Goal: Find specific page/section

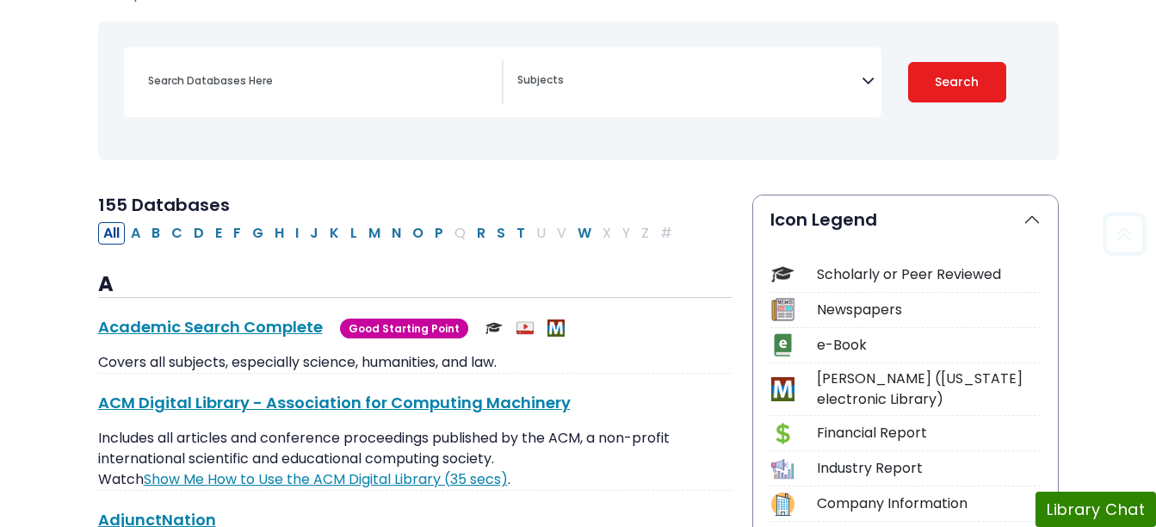
scroll to position [227, 0]
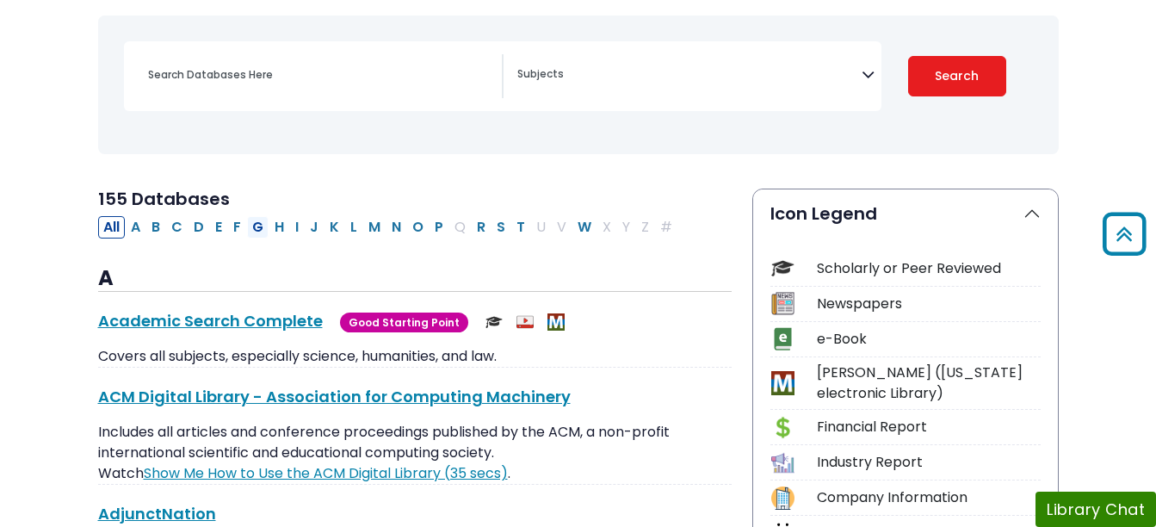
click at [259, 229] on button "G" at bounding box center [258, 227] width 22 height 22
select select "Database Subject Filter"
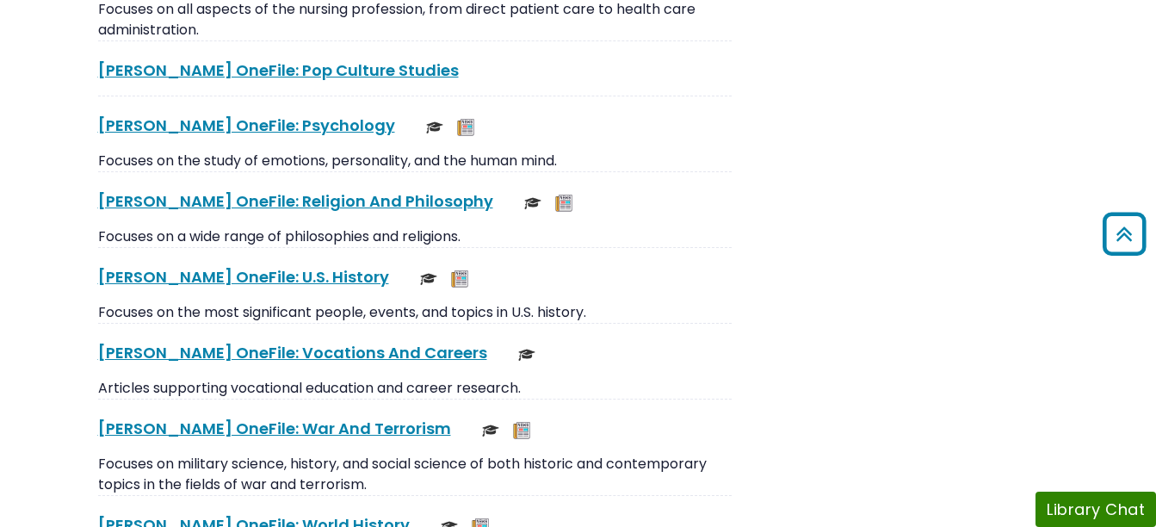
scroll to position [3744, 0]
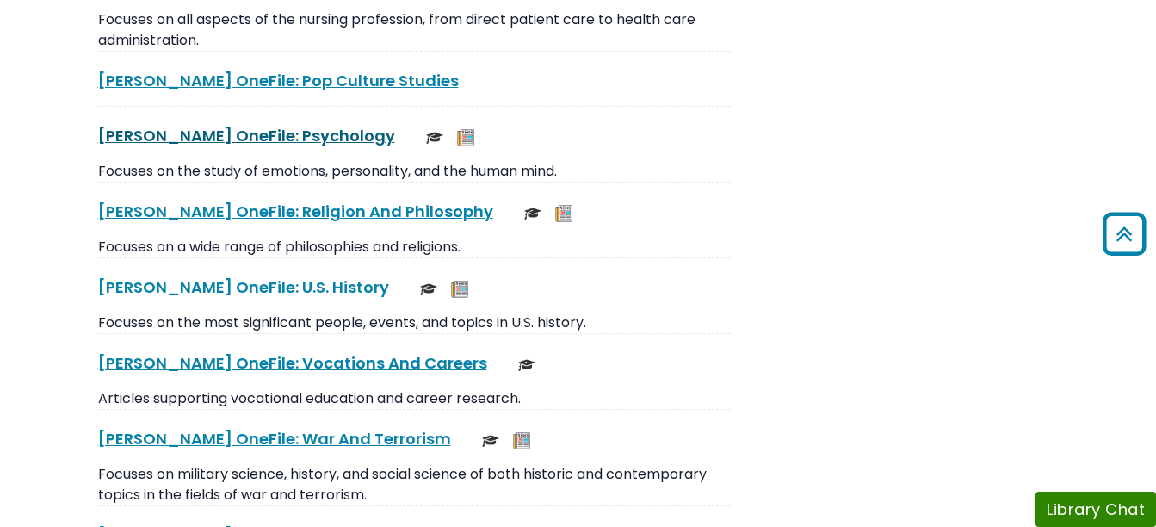
click at [257, 140] on link "[PERSON_NAME] OneFile: Psychology This link opens in a new window" at bounding box center [246, 136] width 297 height 22
click at [243, 137] on link "[PERSON_NAME] OneFile: Psychology This link opens in a new window" at bounding box center [246, 136] width 297 height 22
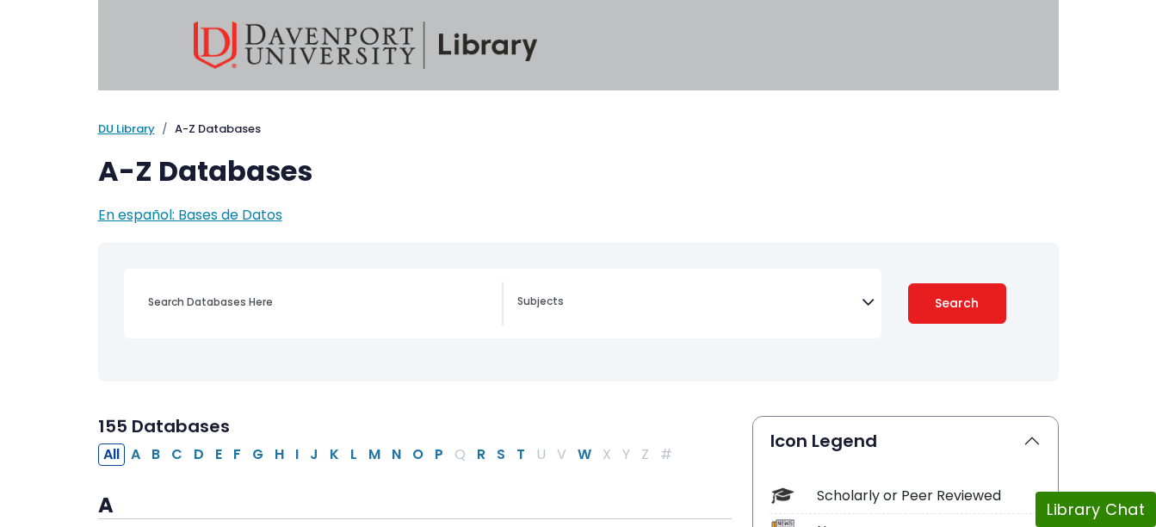
scroll to position [151, 0]
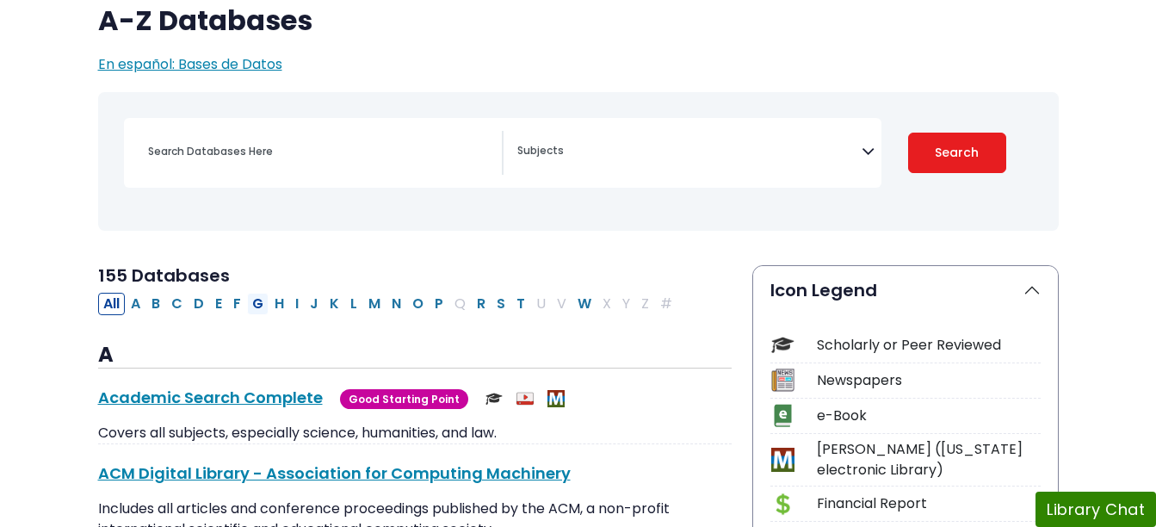
click at [264, 313] on button "G" at bounding box center [258, 304] width 22 height 22
select select "Database Subject Filter"
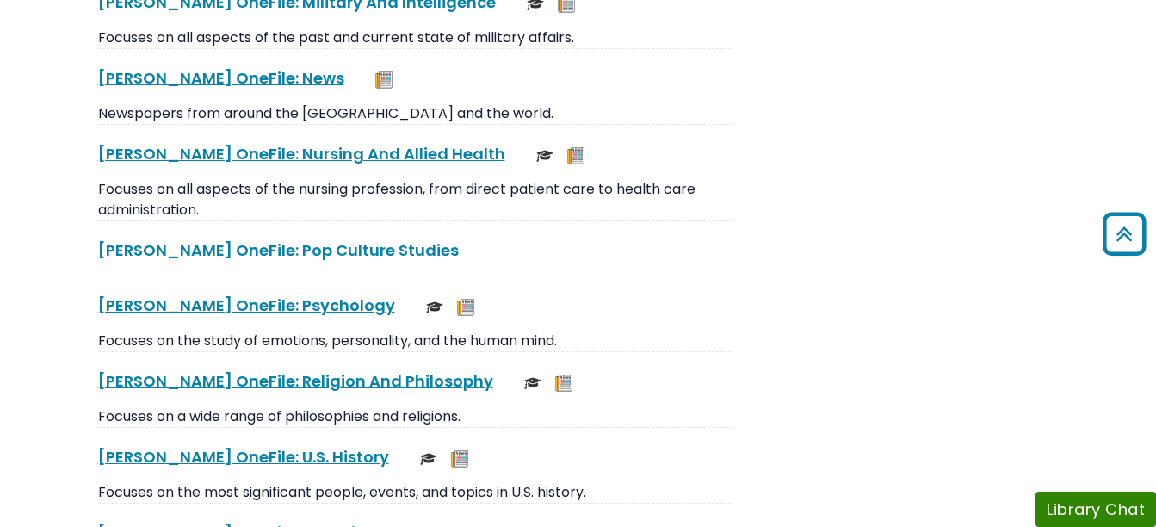
scroll to position [3624, 0]
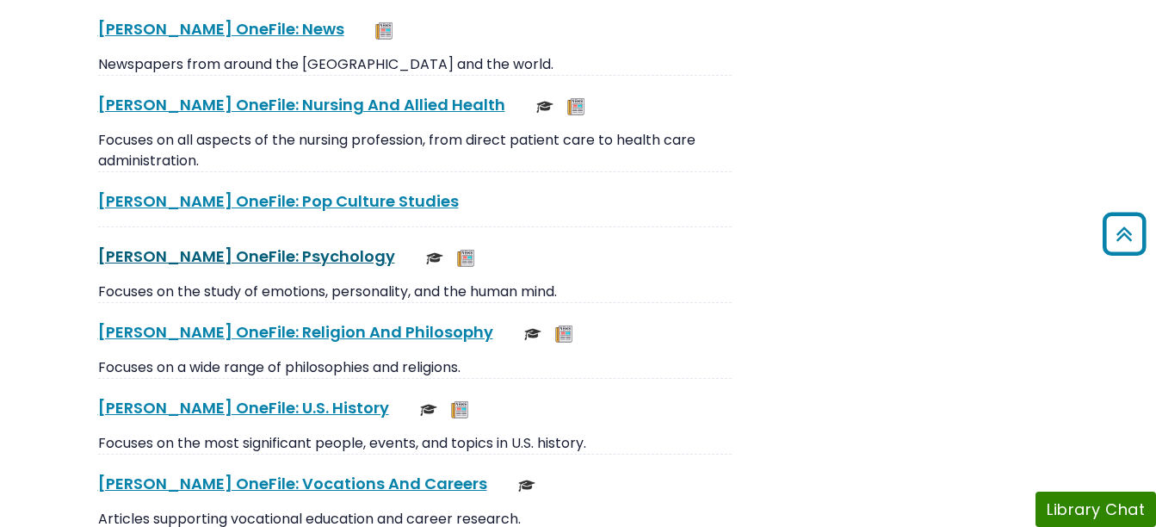
click at [262, 251] on link "[PERSON_NAME] OneFile: Psychology This link opens in a new window" at bounding box center [246, 256] width 297 height 22
